Goal: Task Accomplishment & Management: Complete application form

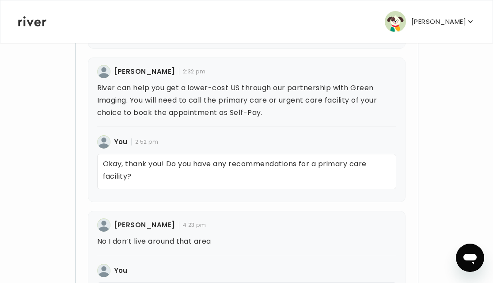
scroll to position [666, 0]
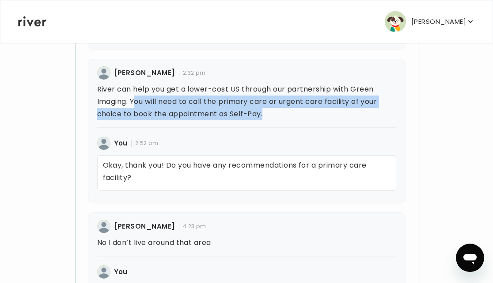
drag, startPoint x: 138, startPoint y: 100, endPoint x: 264, endPoint y: 116, distance: 127.4
click at [264, 116] on p "River can help you get a lower-cost US through our partnership with Green Imagi…" at bounding box center [246, 101] width 299 height 37
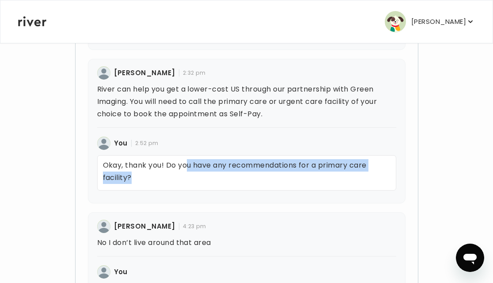
drag, startPoint x: 188, startPoint y: 163, endPoint x: 297, endPoint y: 174, distance: 109.2
click at [297, 174] on p "Okay, thank you! Do you have any recommendations for a primary care facility?" at bounding box center [246, 172] width 299 height 35
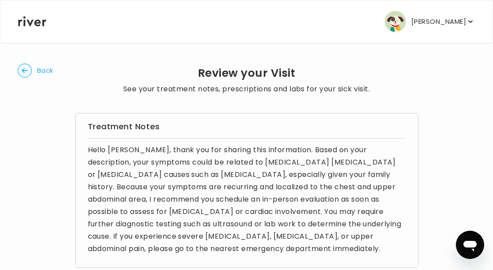
scroll to position [0, 0]
click at [23, 72] on circle "button" at bounding box center [25, 71] width 14 height 14
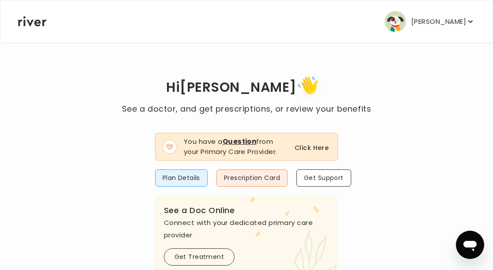
click at [30, 24] on icon at bounding box center [32, 21] width 28 height 10
click at [464, 22] on p "[PERSON_NAME]" at bounding box center [438, 21] width 55 height 12
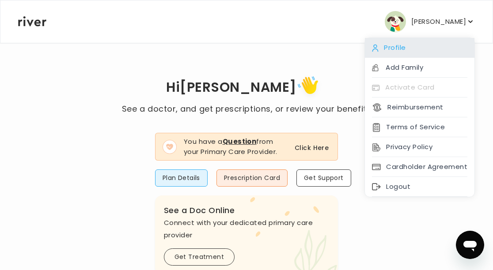
click at [417, 44] on div "Profile" at bounding box center [420, 48] width 110 height 20
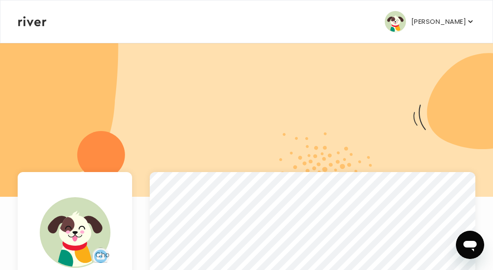
click at [36, 26] on icon at bounding box center [32, 21] width 28 height 10
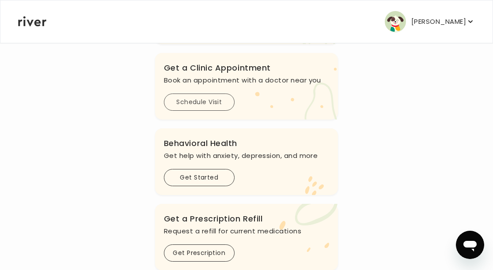
scroll to position [230, 0]
click at [211, 102] on button "Schedule Visit" at bounding box center [199, 102] width 71 height 17
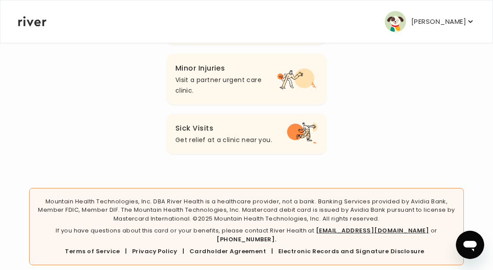
scroll to position [227, 0]
click at [252, 140] on p "Get relief at a clinic near you." at bounding box center [223, 140] width 97 height 11
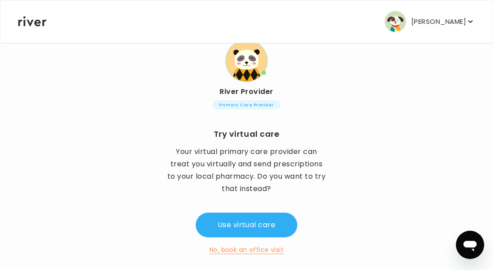
scroll to position [94, 0]
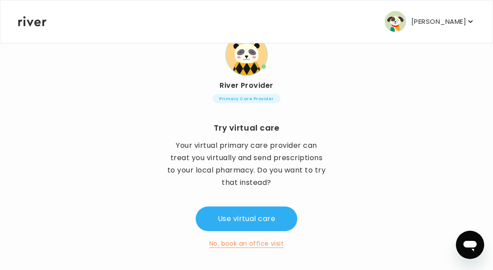
click at [253, 246] on button "No, book an office visit" at bounding box center [246, 244] width 74 height 11
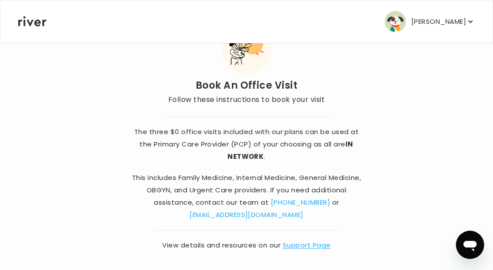
scroll to position [45, 0]
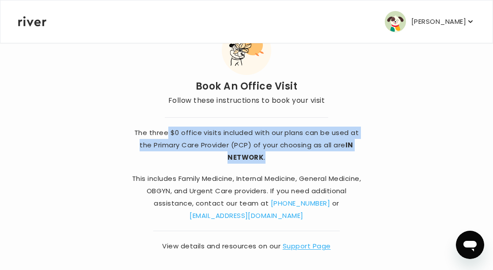
drag, startPoint x: 167, startPoint y: 135, endPoint x: 284, endPoint y: 152, distance: 119.3
click at [284, 152] on p "The three $0 office visits included with our plans can be used at the Primary C…" at bounding box center [246, 145] width 233 height 37
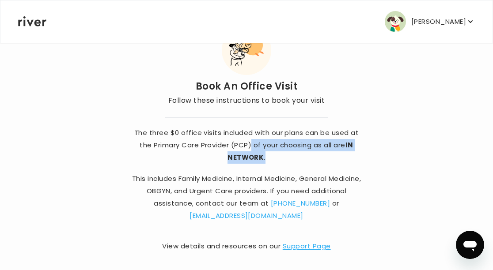
drag, startPoint x: 267, startPoint y: 159, endPoint x: 251, endPoint y: 147, distance: 20.2
click at [251, 147] on p "The three $0 office visits included with our plans can be used at the Primary C…" at bounding box center [246, 145] width 233 height 37
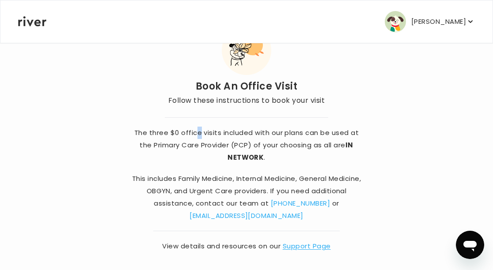
click at [197, 136] on p "The three $0 office visits included with our plans can be used at the Primary C…" at bounding box center [246, 145] width 233 height 37
click at [183, 132] on p "The three $0 office visits included with our plans can be used at the Primary C…" at bounding box center [246, 145] width 233 height 37
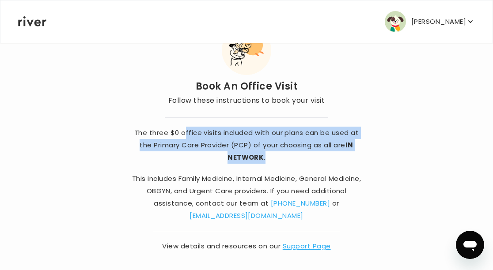
drag, startPoint x: 183, startPoint y: 132, endPoint x: 276, endPoint y: 154, distance: 95.4
click at [276, 154] on p "The three $0 office visits included with our plans can be used at the Primary C…" at bounding box center [246, 145] width 233 height 37
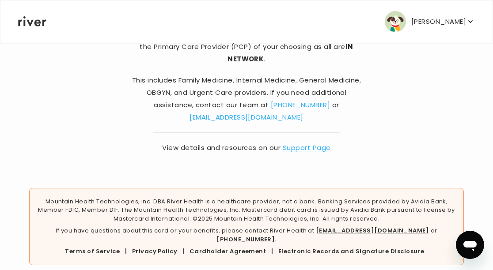
scroll to position [143, 0]
click at [302, 150] on link "Support Page" at bounding box center [307, 148] width 48 height 9
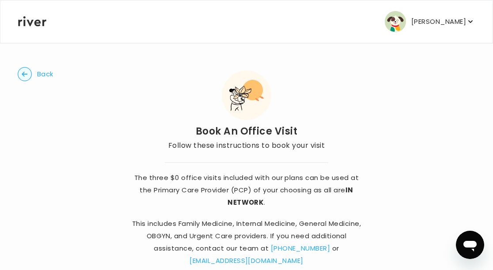
scroll to position [0, 0]
click at [25, 78] on circle "button" at bounding box center [25, 75] width 14 height 14
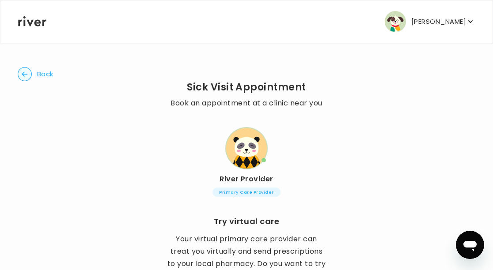
click at [28, 72] on circle "button" at bounding box center [25, 75] width 14 height 14
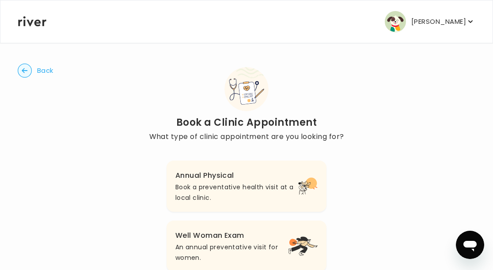
click at [30, 69] on circle "button" at bounding box center [25, 71] width 14 height 14
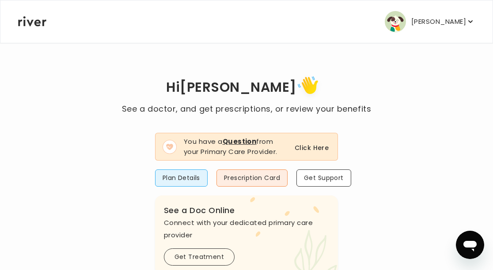
click at [306, 148] on button "Click Here" at bounding box center [312, 148] width 34 height 11
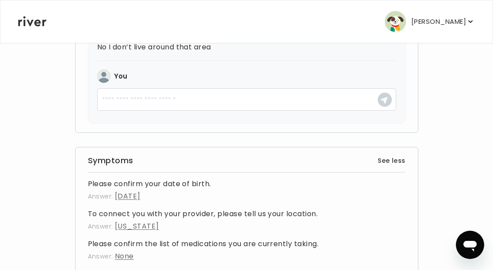
scroll to position [861, 0]
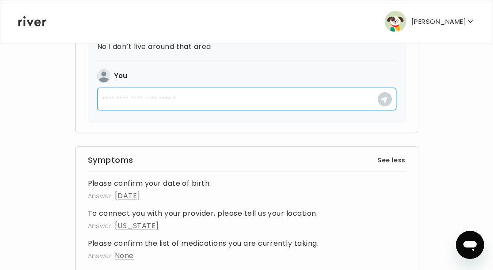
click at [159, 93] on textarea at bounding box center [246, 99] width 299 height 23
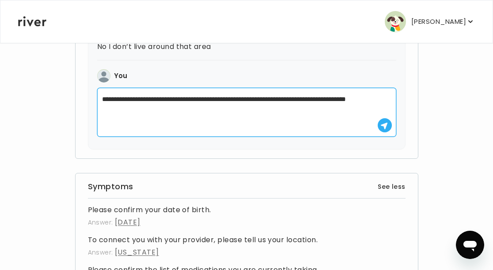
click at [242, 116] on textarea "**********" at bounding box center [246, 112] width 299 height 49
type textarea "**********"
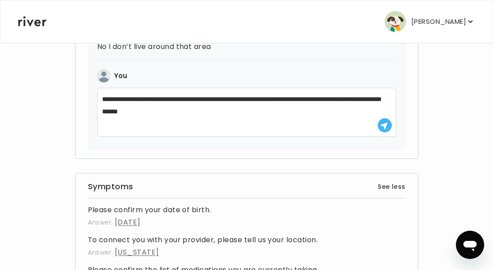
click at [381, 127] on icon "button" at bounding box center [384, 126] width 8 height 8
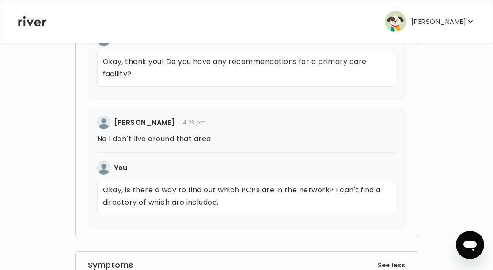
scroll to position [769, 0]
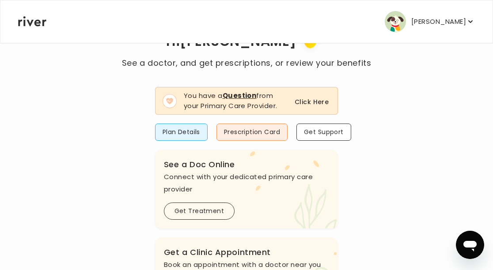
scroll to position [52, 0]
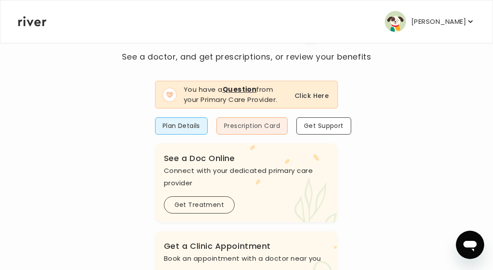
click at [242, 125] on button "Prescription Card" at bounding box center [251, 125] width 71 height 17
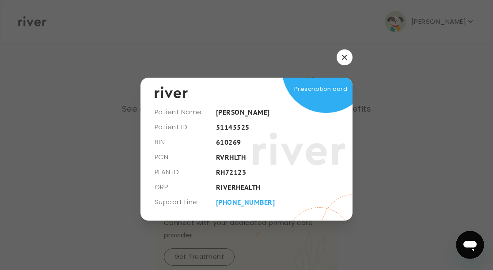
scroll to position [0, 0]
click at [342, 57] on icon "button" at bounding box center [344, 57] width 5 height 5
